Goal: Task Accomplishment & Management: Manage account settings

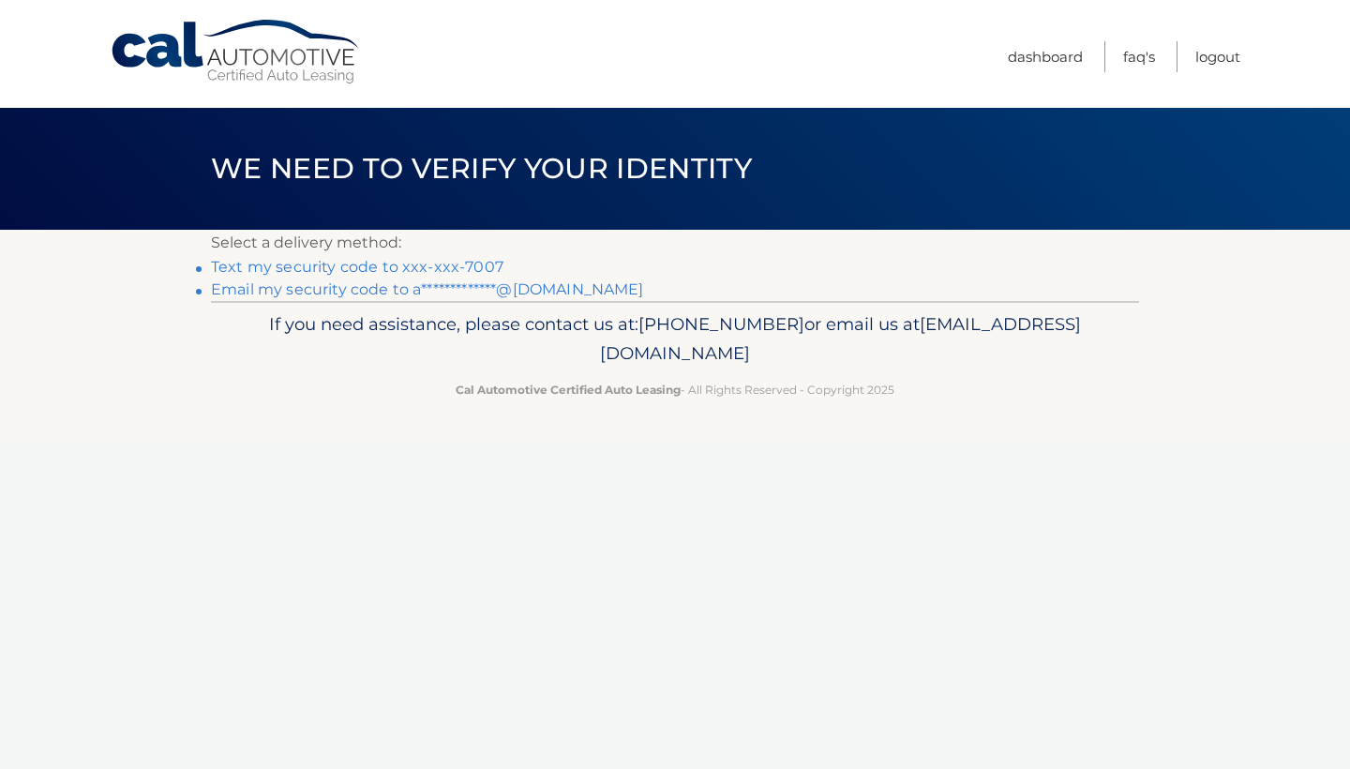
click at [456, 266] on link "Text my security code to xxx-xxx-7007" at bounding box center [357, 267] width 292 height 18
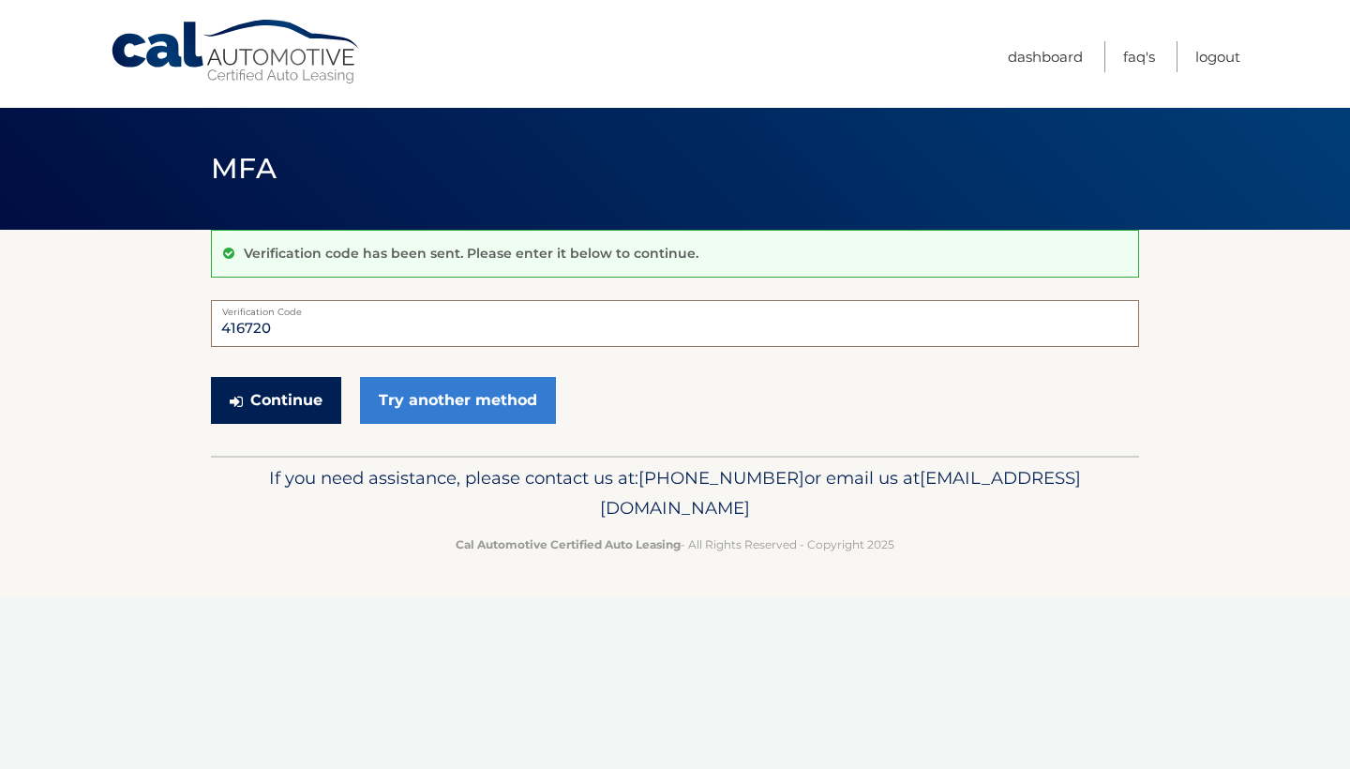
type input "416720"
click at [299, 397] on button "Continue" at bounding box center [276, 400] width 130 height 47
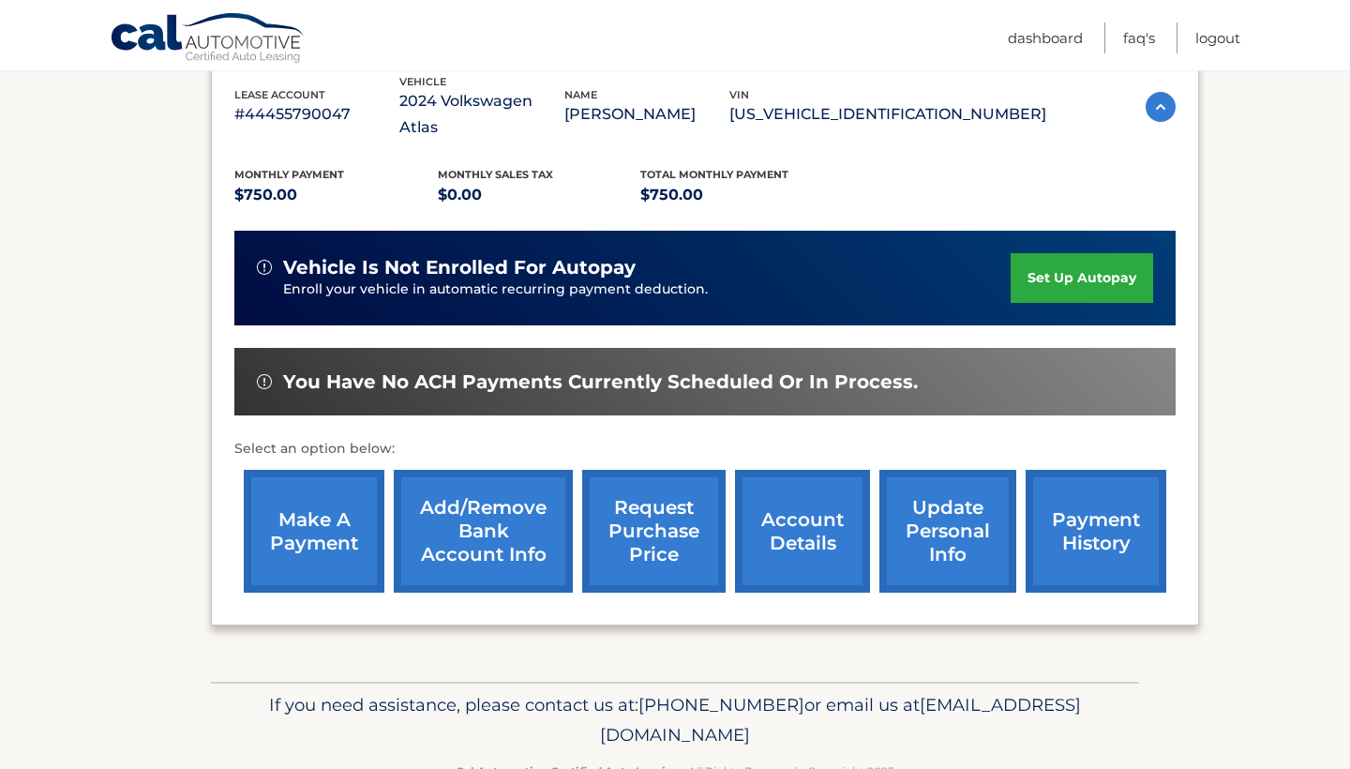
scroll to position [360, 0]
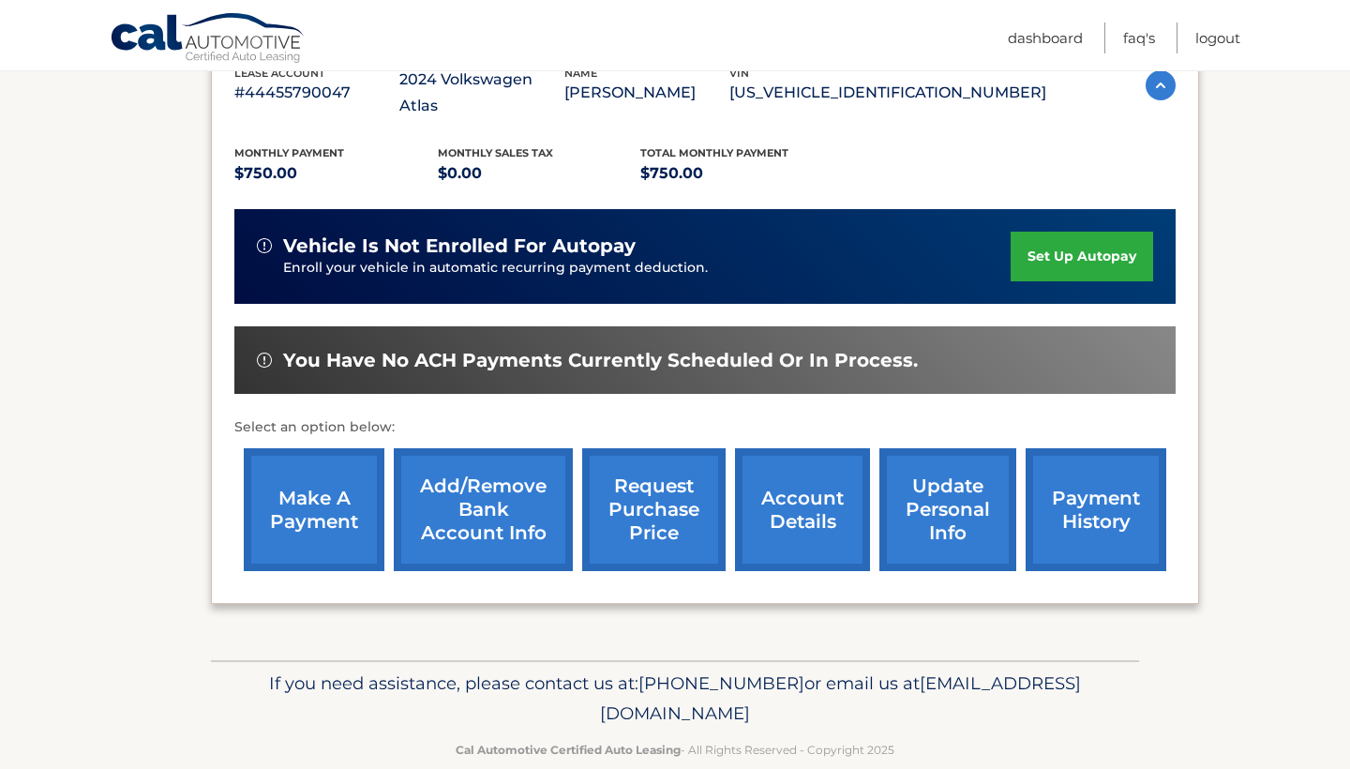
click at [313, 498] on link "make a payment" at bounding box center [314, 509] width 141 height 123
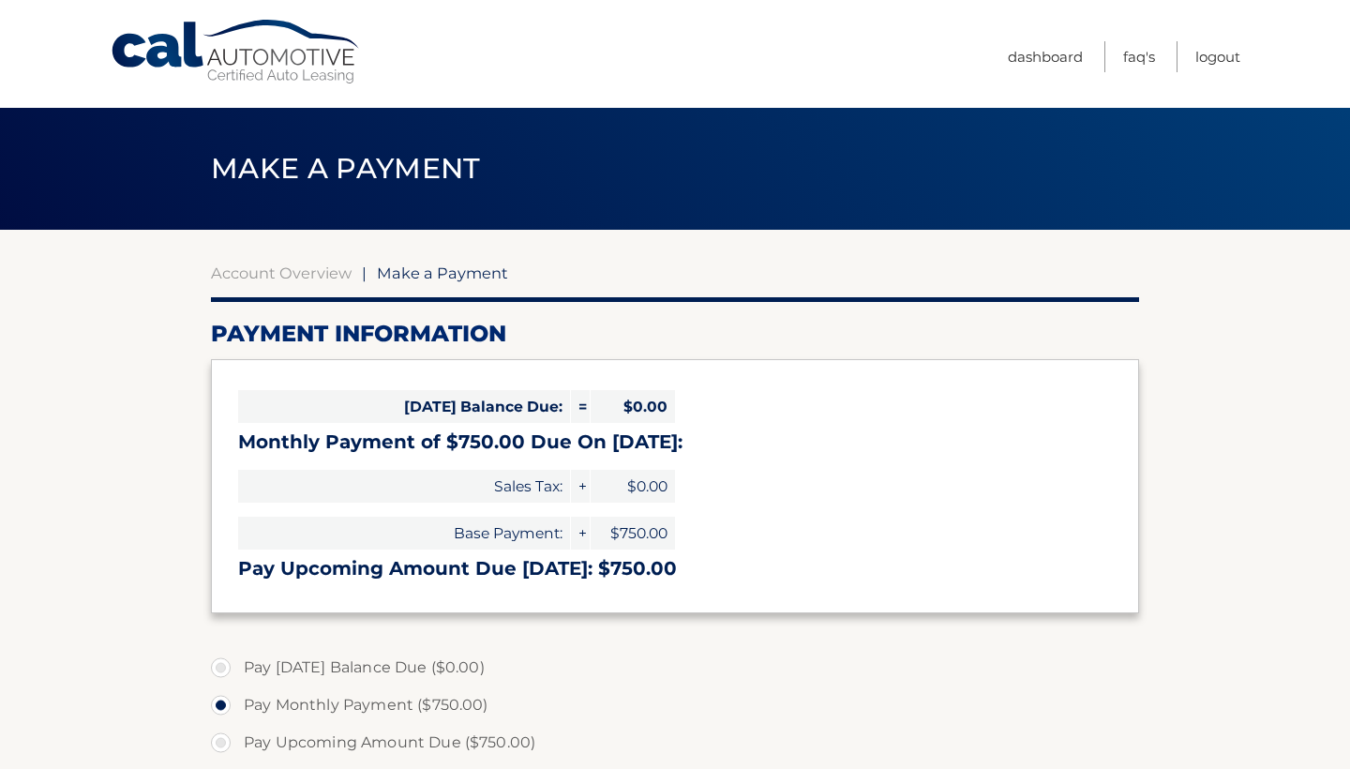
select select "MGM1M2NhMDYtM2VmMC00MDRjLTg0NmItZGI0MTFiMjE2ZmQ0"
